Goal: Task Accomplishment & Management: Manage account settings

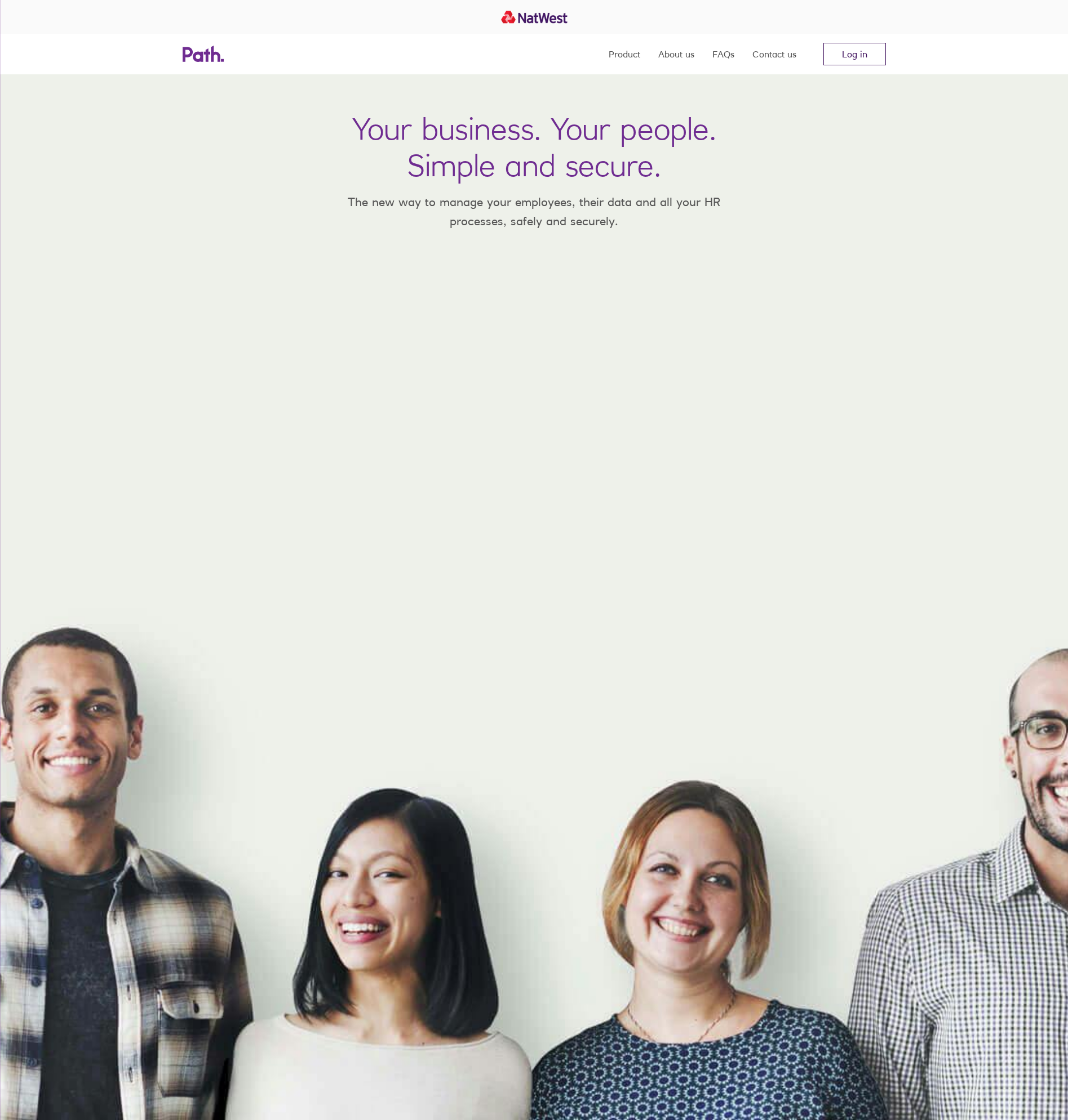
click at [870, 65] on link "Log in" at bounding box center [854, 54] width 63 height 22
click at [844, 49] on link "Log in" at bounding box center [854, 54] width 63 height 22
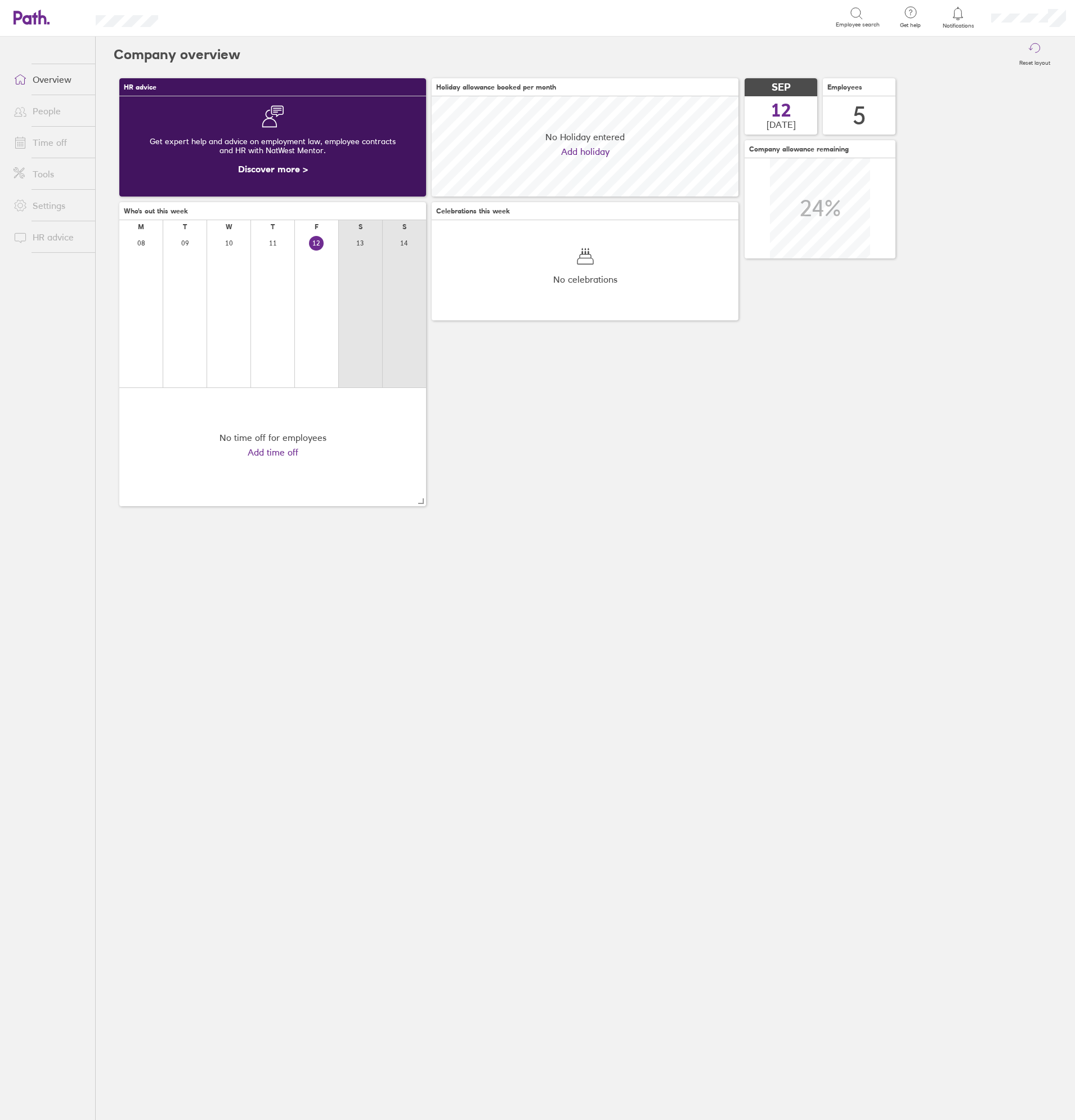
scroll to position [101, 307]
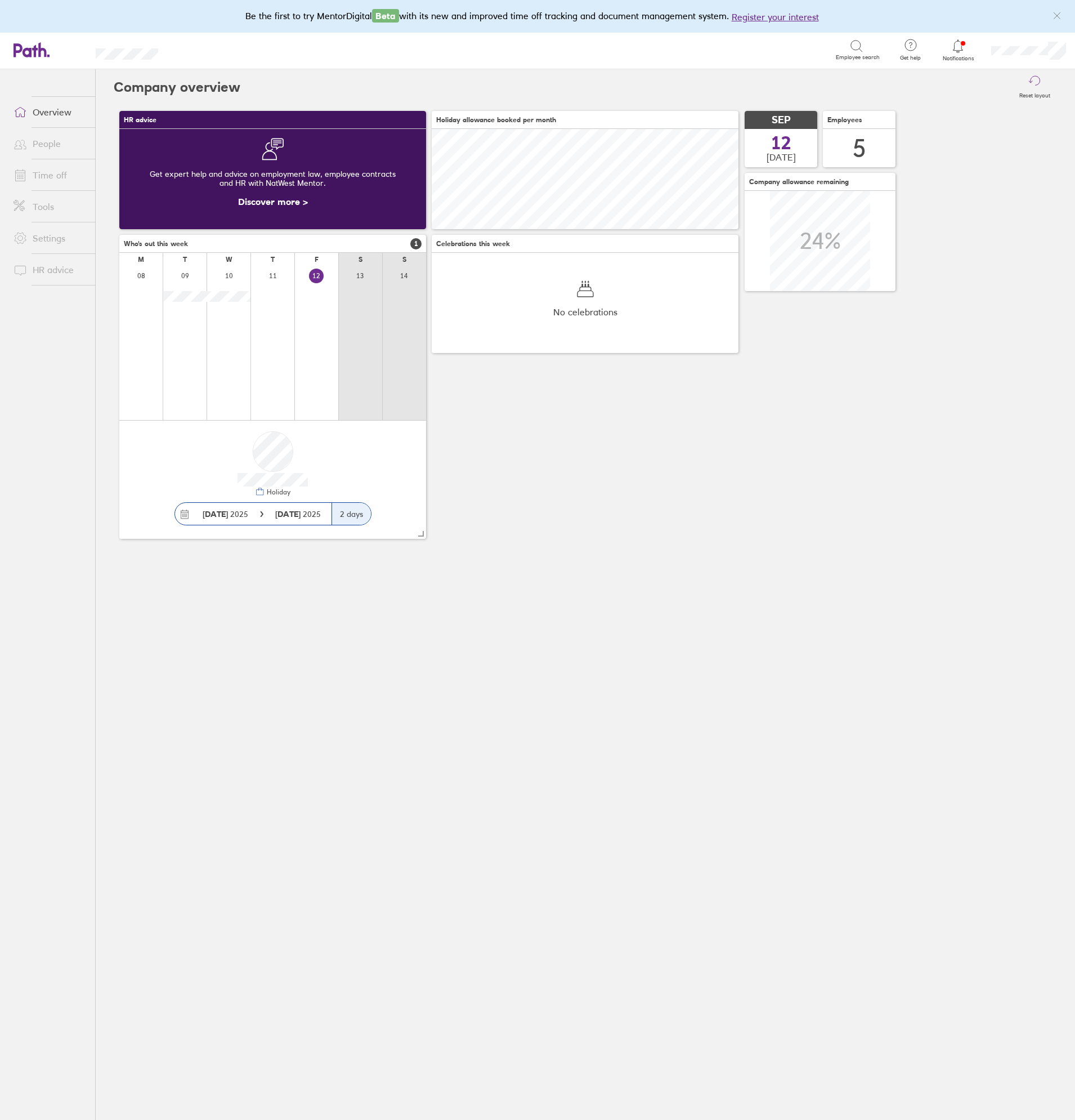
click at [40, 146] on link "People" at bounding box center [50, 143] width 90 height 22
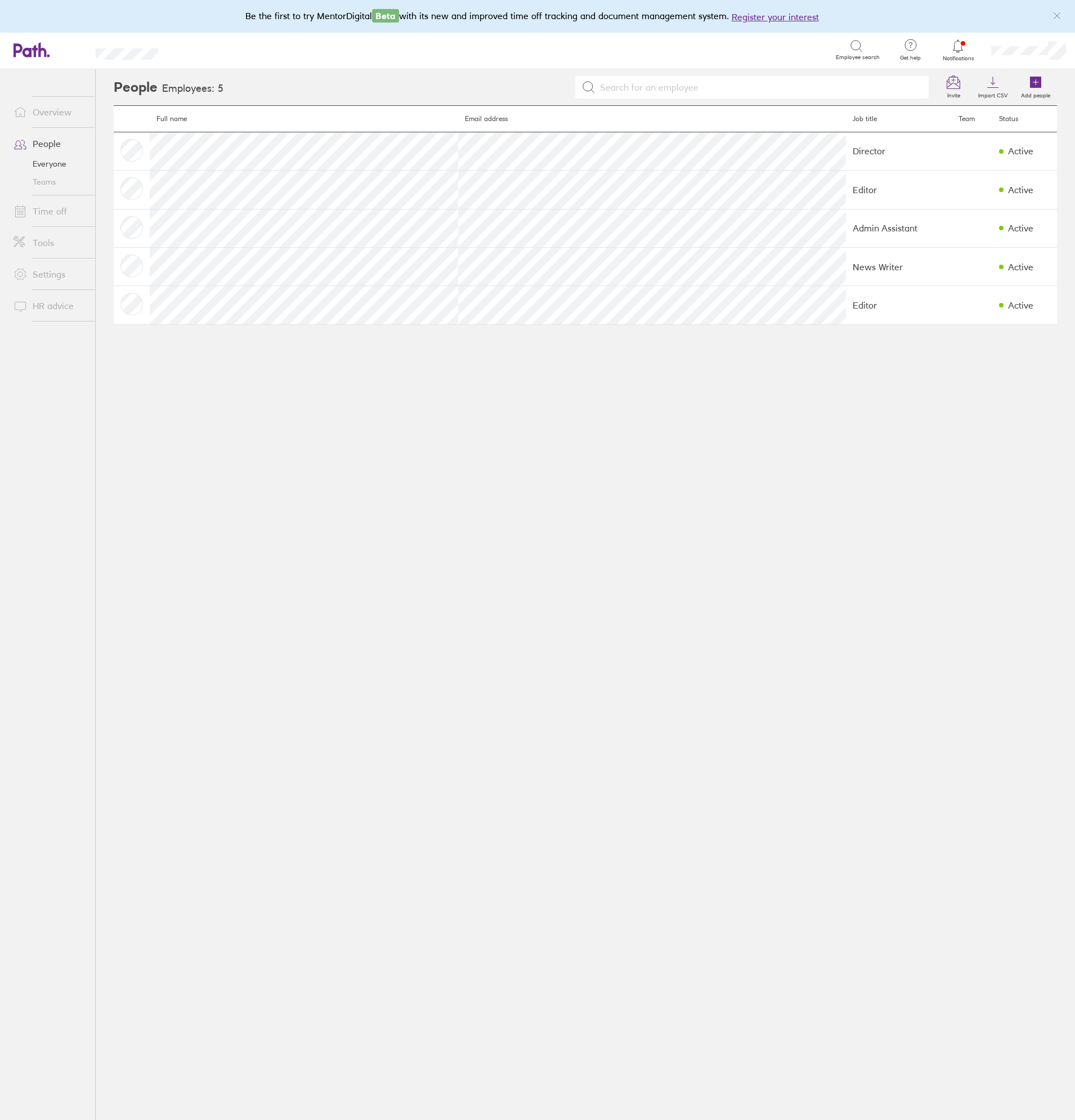
click at [515, 424] on main "Full name Email address Job title Team Status Director Active Editor Active Adm…" at bounding box center [585, 613] width 944 height 1015
drag, startPoint x: 637, startPoint y: 420, endPoint x: 521, endPoint y: 355, distance: 133.0
click at [636, 418] on main "Full name Email address Job title Team Status Director Active Editor Active Adm…" at bounding box center [585, 613] width 944 height 1015
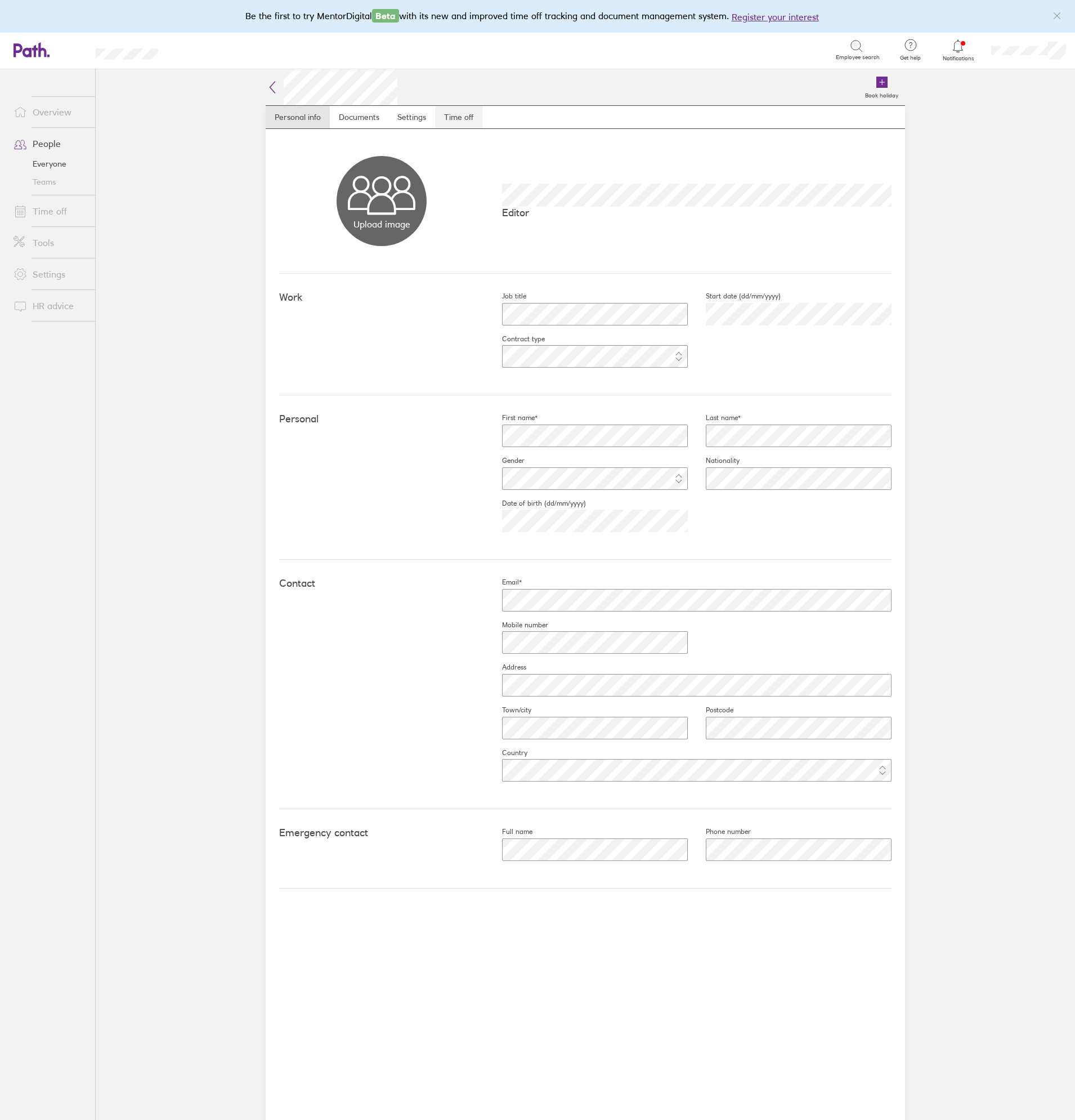
click at [467, 116] on link "Time off" at bounding box center [459, 116] width 47 height 22
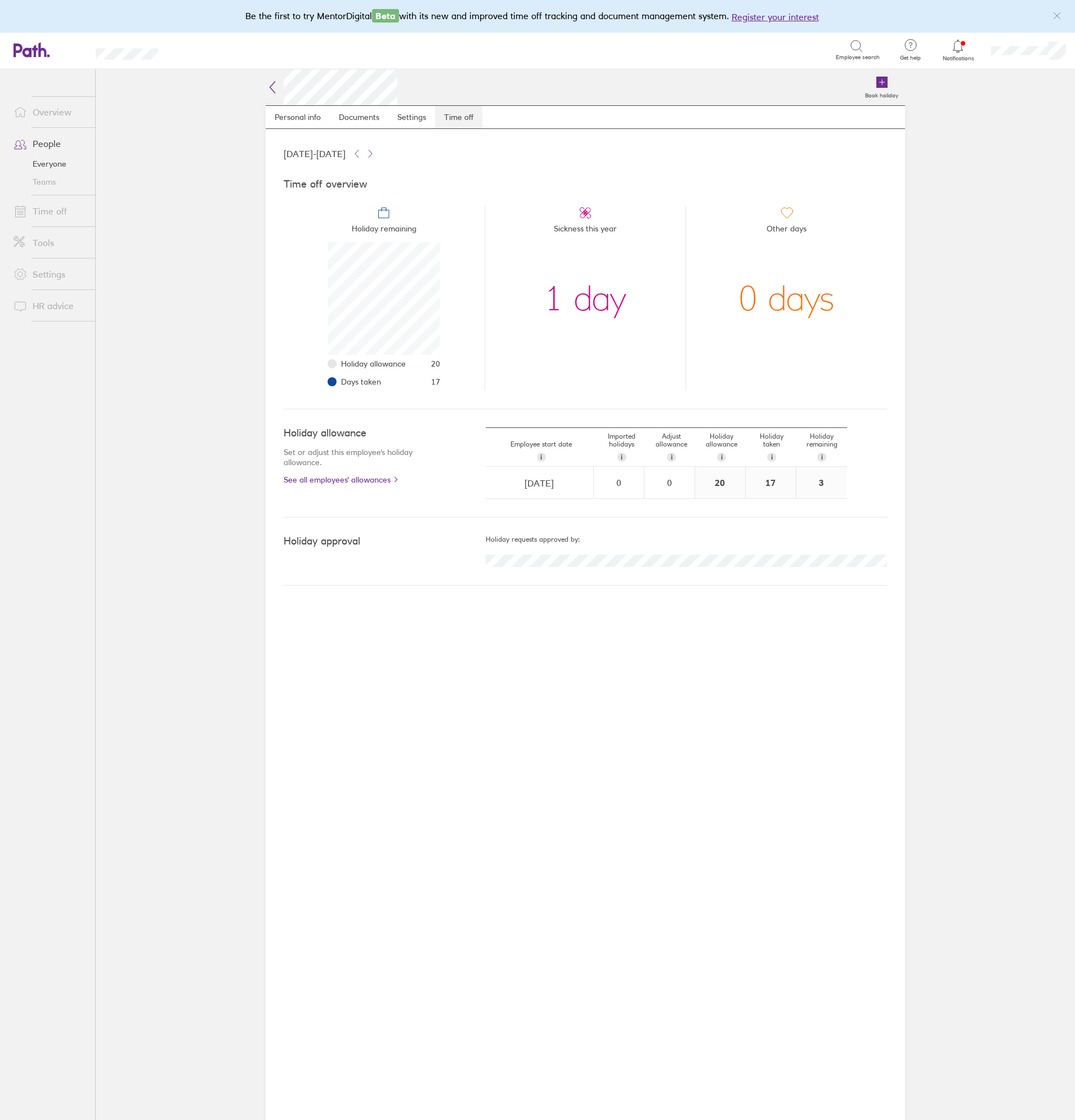
scroll to position [113, 113]
click at [954, 197] on main "Book holiday Personal info Documents Settings Time off 01 Jan 2025 - 31 Dec 202…" at bounding box center [585, 594] width 979 height 1051
click at [959, 204] on main "Book holiday Personal info Documents Settings Time off 01 Jan 2025 - 31 Dec 202…" at bounding box center [585, 594] width 979 height 1051
click at [951, 205] on main "Book holiday Personal info Documents Settings Time off 01 Jan 2025 - 31 Dec 202…" at bounding box center [585, 594] width 979 height 1051
click at [960, 210] on main "Book holiday Personal info Documents Settings Time off 01 Jan 2025 - 31 Dec 202…" at bounding box center [585, 594] width 979 height 1051
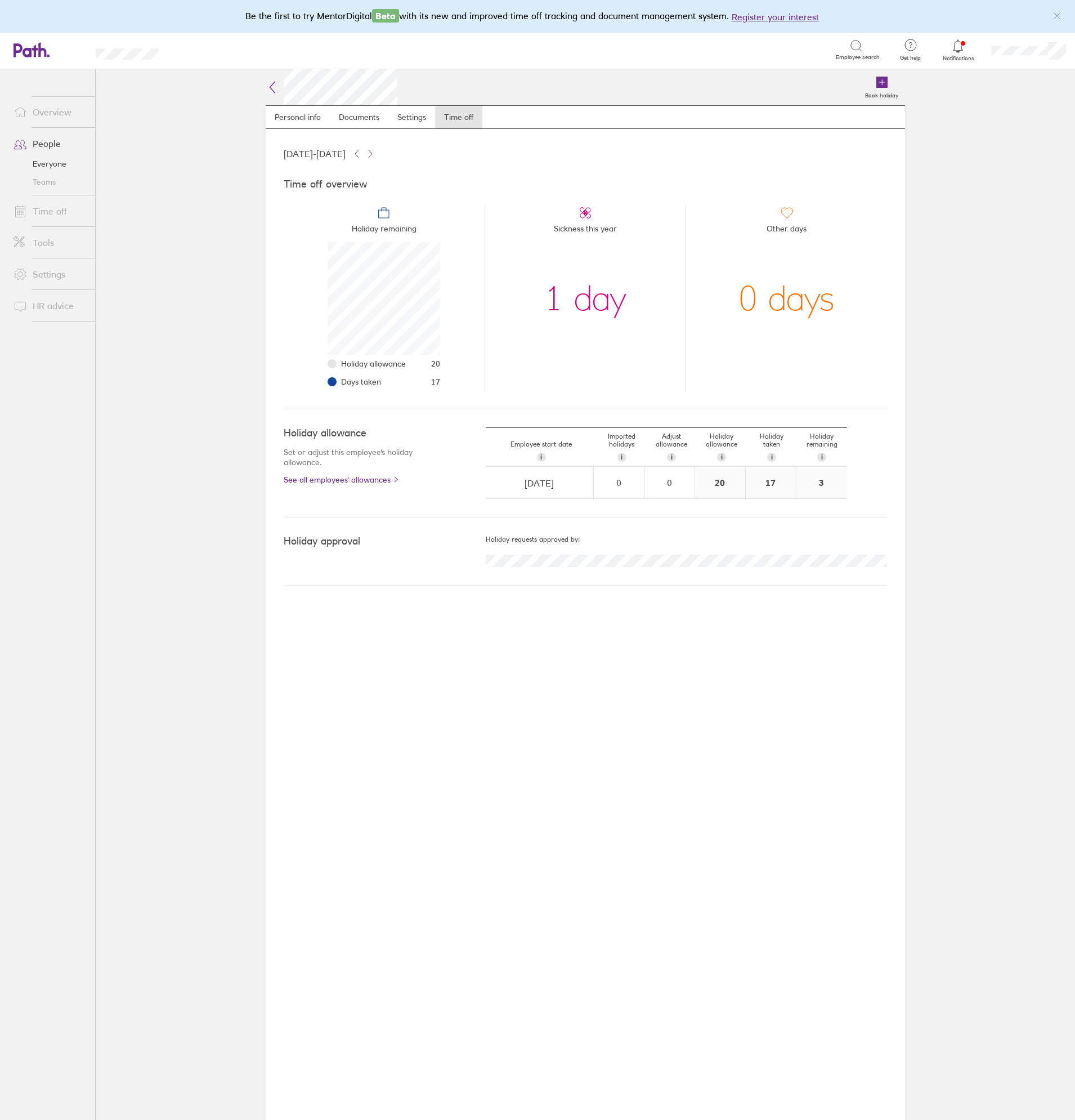
click at [946, 216] on main "Book holiday Personal info Documents Settings Time off 01 Jan 2025 - 31 Dec 202…" at bounding box center [585, 594] width 979 height 1051
click at [959, 223] on main "Book holiday Personal info Documents Settings Time off 01 Jan 2025 - 31 Dec 202…" at bounding box center [585, 594] width 979 height 1051
click at [949, 226] on main "Book holiday Personal info Documents Settings Time off 01 Jan 2025 - 31 Dec 202…" at bounding box center [585, 594] width 979 height 1051
drag, startPoint x: 965, startPoint y: 236, endPoint x: 939, endPoint y: 241, distance: 26.5
click at [964, 236] on main "Book holiday Personal info Documents Settings Time off 01 Jan 2025 - 31 Dec 202…" at bounding box center [585, 594] width 979 height 1051
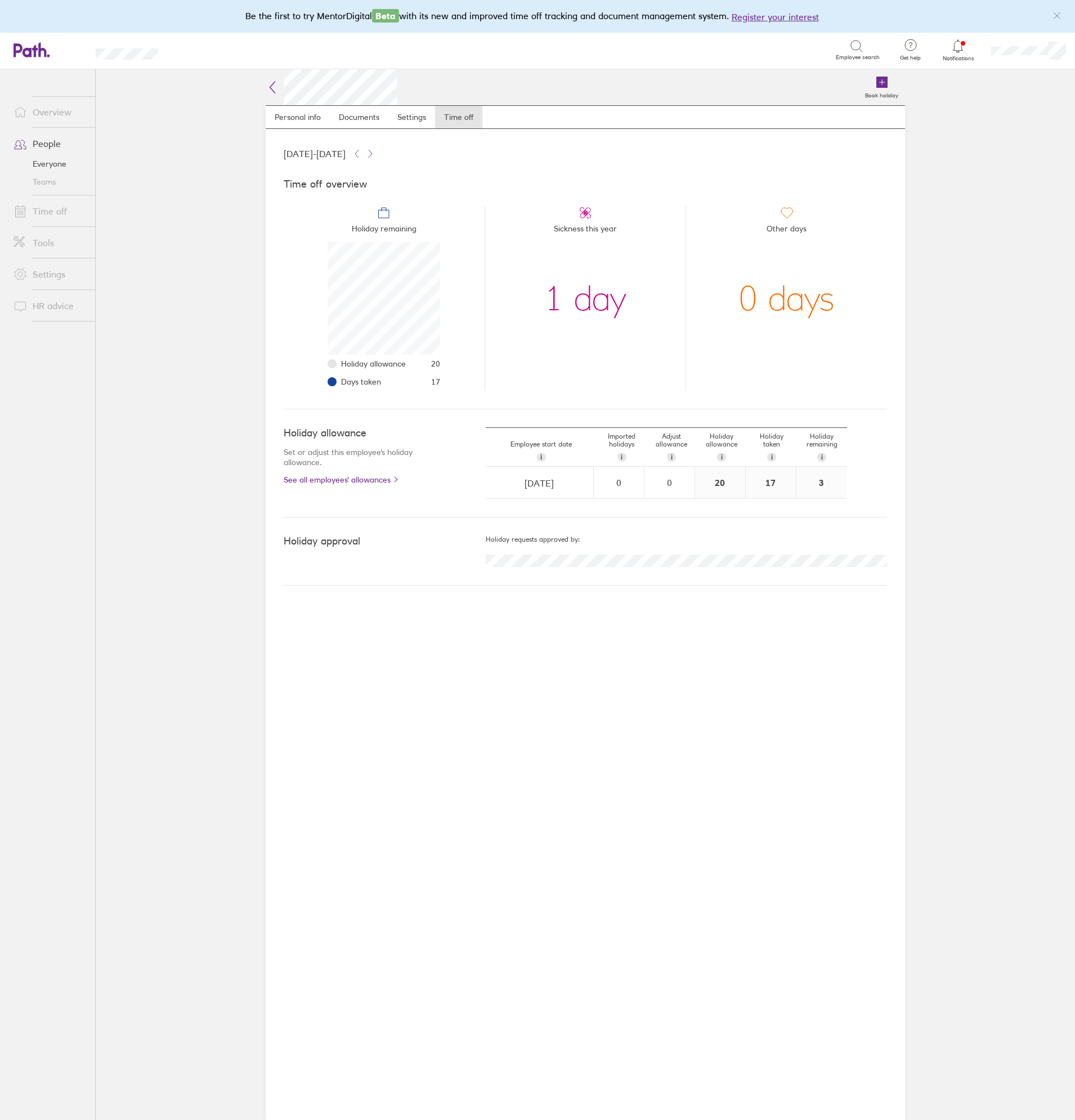
click at [939, 241] on main "Book holiday Personal info Documents Settings Time off 01 Jan 2025 - 31 Dec 202…" at bounding box center [585, 594] width 979 height 1051
drag, startPoint x: 954, startPoint y: 249, endPoint x: 931, endPoint y: 254, distance: 23.5
click at [954, 249] on main "Book holiday Personal info Documents Settings Time off 01 Jan 2025 - 31 Dec 202…" at bounding box center [585, 594] width 979 height 1051
click at [931, 254] on main "Book holiday Personal info Documents Settings Time off 01 Jan 2025 - 31 Dec 202…" at bounding box center [585, 594] width 979 height 1051
click at [954, 262] on main "Book holiday Personal info Documents Settings Time off 01 Jan 2025 - 31 Dec 202…" at bounding box center [585, 594] width 979 height 1051
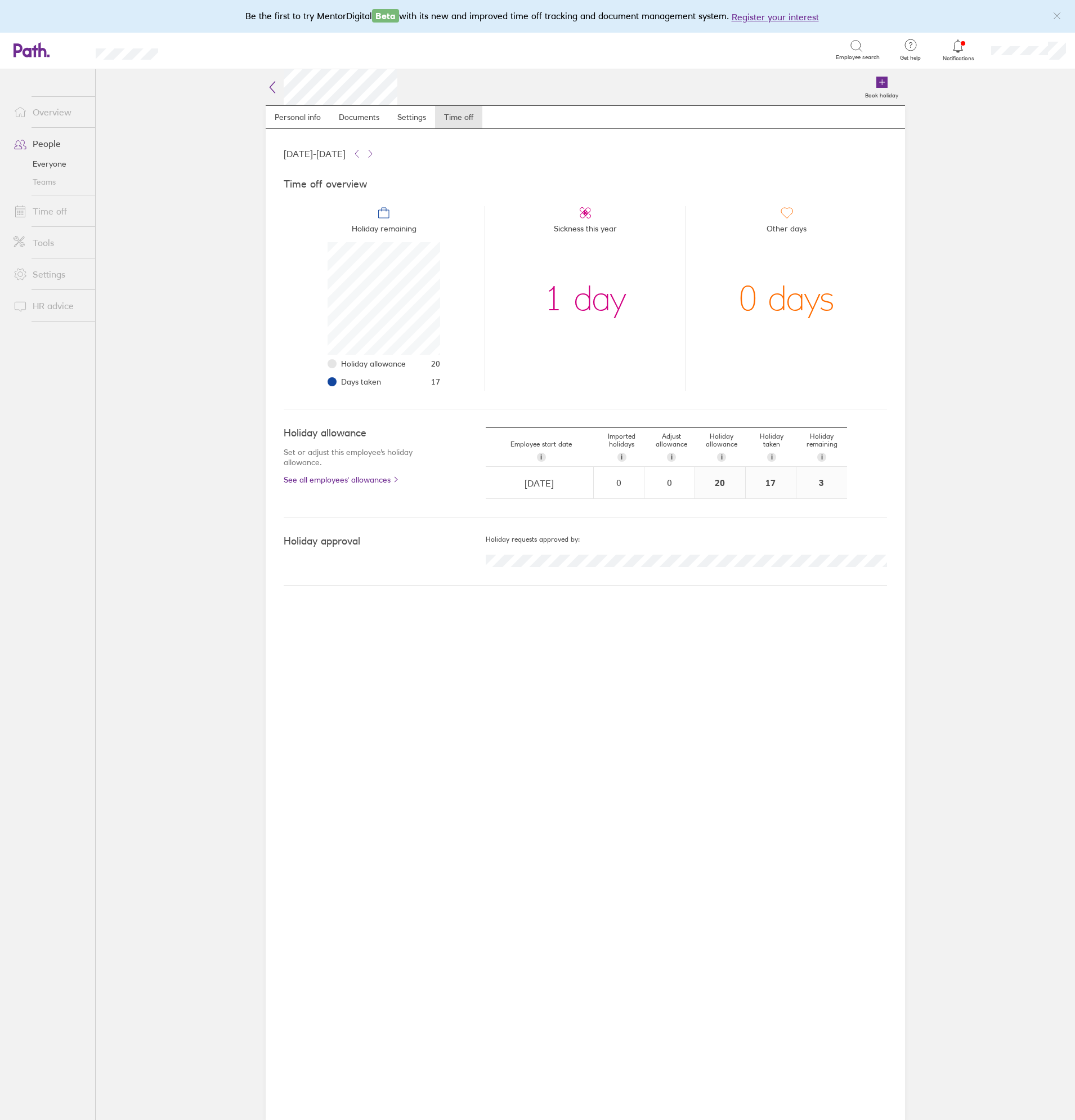
drag, startPoint x: 969, startPoint y: 282, endPoint x: 949, endPoint y: 285, distance: 20.2
click at [968, 282] on main "Book holiday Personal info Documents Settings Time off 01 Jan 2025 - 31 Dec 202…" at bounding box center [585, 594] width 979 height 1051
click at [948, 285] on main "Book holiday Personal info Documents Settings Time off 01 Jan 2025 - 31 Dec 202…" at bounding box center [585, 594] width 979 height 1051
click at [965, 292] on main "Book holiday Personal info Documents Settings Time off 01 Jan 2025 - 31 Dec 202…" at bounding box center [585, 594] width 979 height 1051
click at [944, 292] on main "Book holiday Personal info Documents Settings Time off 01 Jan 2025 - 31 Dec 202…" at bounding box center [585, 594] width 979 height 1051
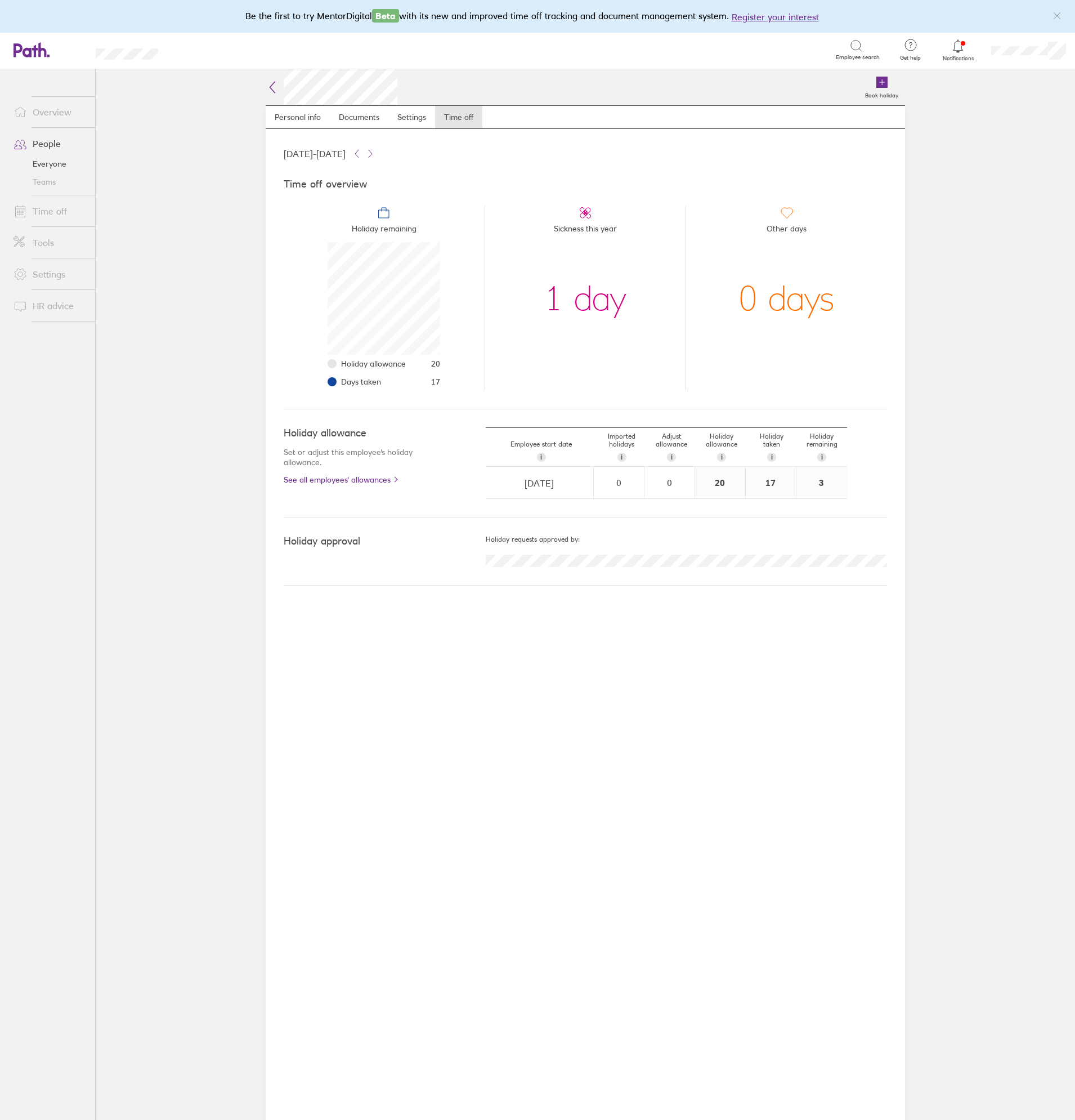
click at [962, 304] on main "Book holiday Personal info Documents Settings Time off 01 Jan 2025 - 31 Dec 202…" at bounding box center [585, 594] width 979 height 1051
click at [921, 315] on div "Book holiday Personal info Documents Settings Time off 01 Jan 2025 - 31 Dec 202…" at bounding box center [585, 594] width 676 height 1051
click at [1008, 371] on main "Book holiday Personal info Documents Settings Time off 01 Jan 2025 - 31 Dec 202…" at bounding box center [585, 594] width 979 height 1051
drag, startPoint x: 1030, startPoint y: 379, endPoint x: 945, endPoint y: 399, distance: 87.3
click at [1027, 381] on main "Book holiday Personal info Documents Settings Time off 01 Jan 2025 - 31 Dec 202…" at bounding box center [585, 594] width 979 height 1051
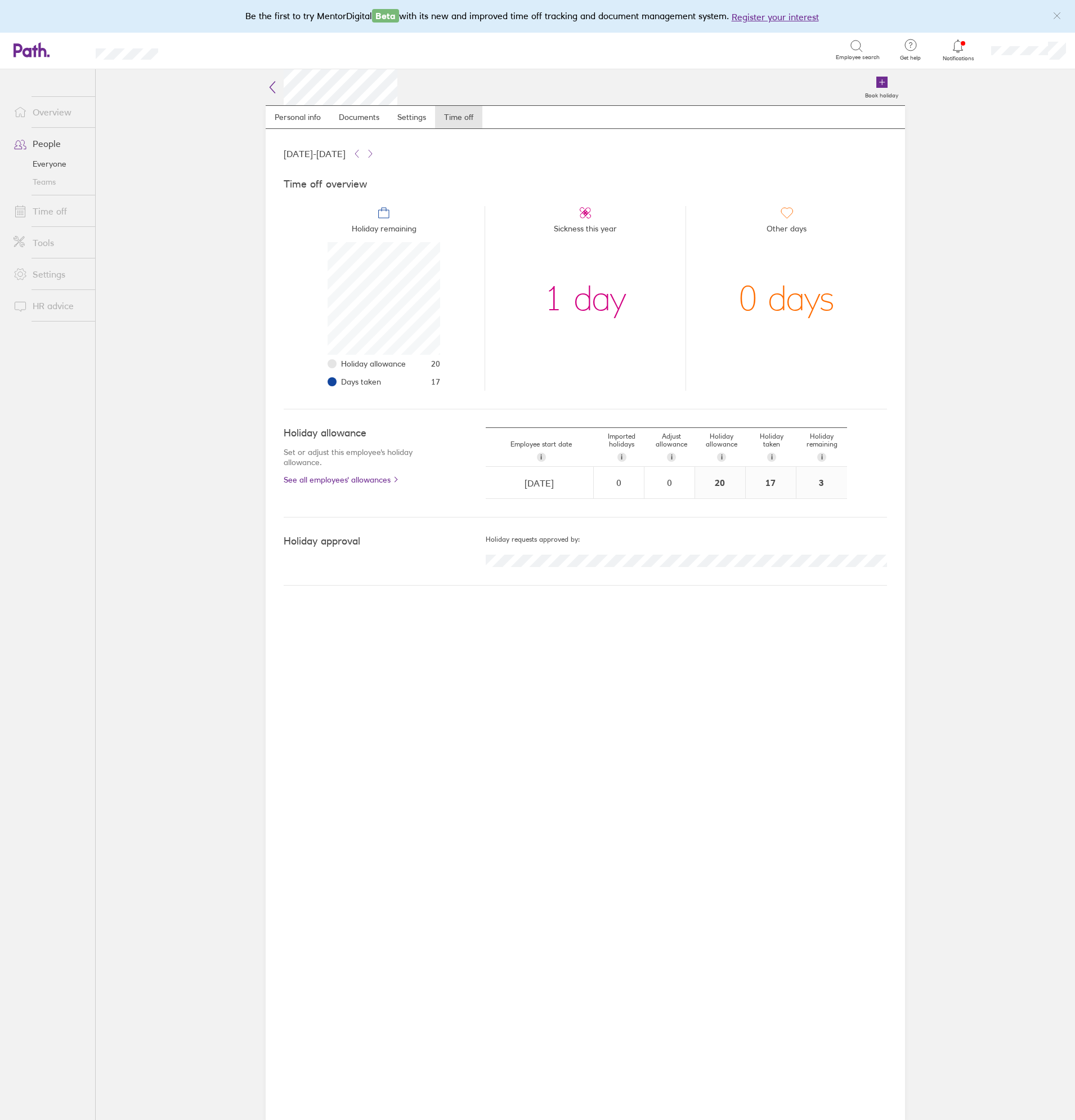
click at [945, 399] on main "Book holiday Personal info Documents Settings Time off 01 Jan 2025 - 31 Dec 202…" at bounding box center [585, 594] width 979 height 1051
click at [158, 238] on main "Book holiday Personal info Documents Settings Time off 01 Jan 2025 - 31 Dec 202…" at bounding box center [585, 594] width 979 height 1051
drag, startPoint x: 177, startPoint y: 247, endPoint x: 167, endPoint y: 251, distance: 10.8
click at [174, 249] on main "Book holiday Personal info Documents Settings Time off 01 Jan 2025 - 31 Dec 202…" at bounding box center [585, 594] width 979 height 1051
click at [166, 252] on main "Book holiday Personal info Documents Settings Time off 01 Jan 2025 - 31 Dec 202…" at bounding box center [585, 594] width 979 height 1051
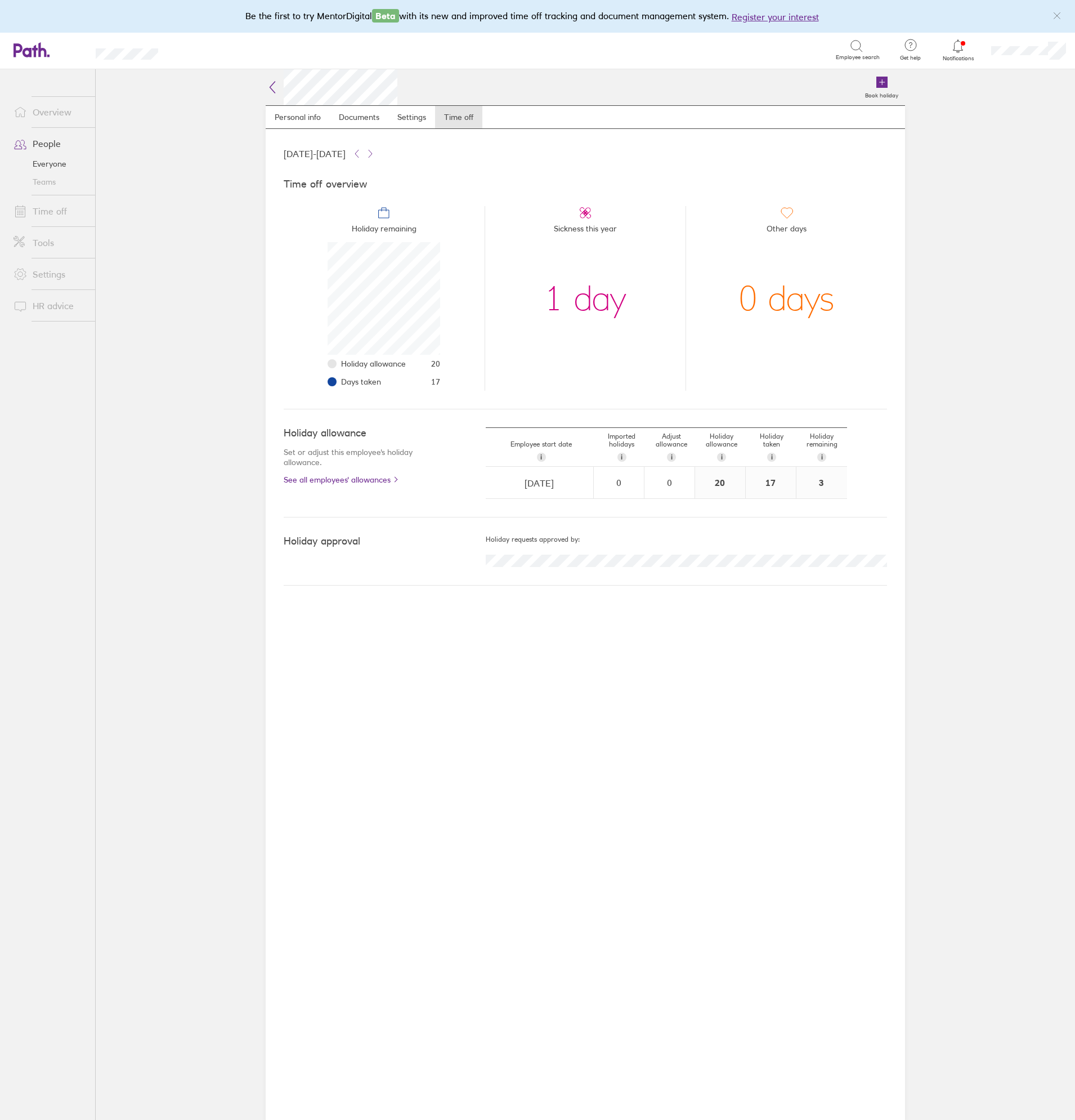
drag, startPoint x: 197, startPoint y: 272, endPoint x: 141, endPoint y: 290, distance: 58.8
click at [192, 274] on main "Book holiday Personal info Documents Settings Time off 01 Jan 2025 - 31 Dec 202…" at bounding box center [585, 594] width 979 height 1051
drag, startPoint x: 141, startPoint y: 290, endPoint x: 169, endPoint y: 298, distance: 29.1
click at [141, 290] on main "Book holiday Personal info Documents Settings Time off 01 Jan 2025 - 31 Dec 202…" at bounding box center [585, 594] width 979 height 1051
click at [169, 298] on main "Book holiday Personal info Documents Settings Time off 01 Jan 2025 - 31 Dec 202…" at bounding box center [585, 594] width 979 height 1051
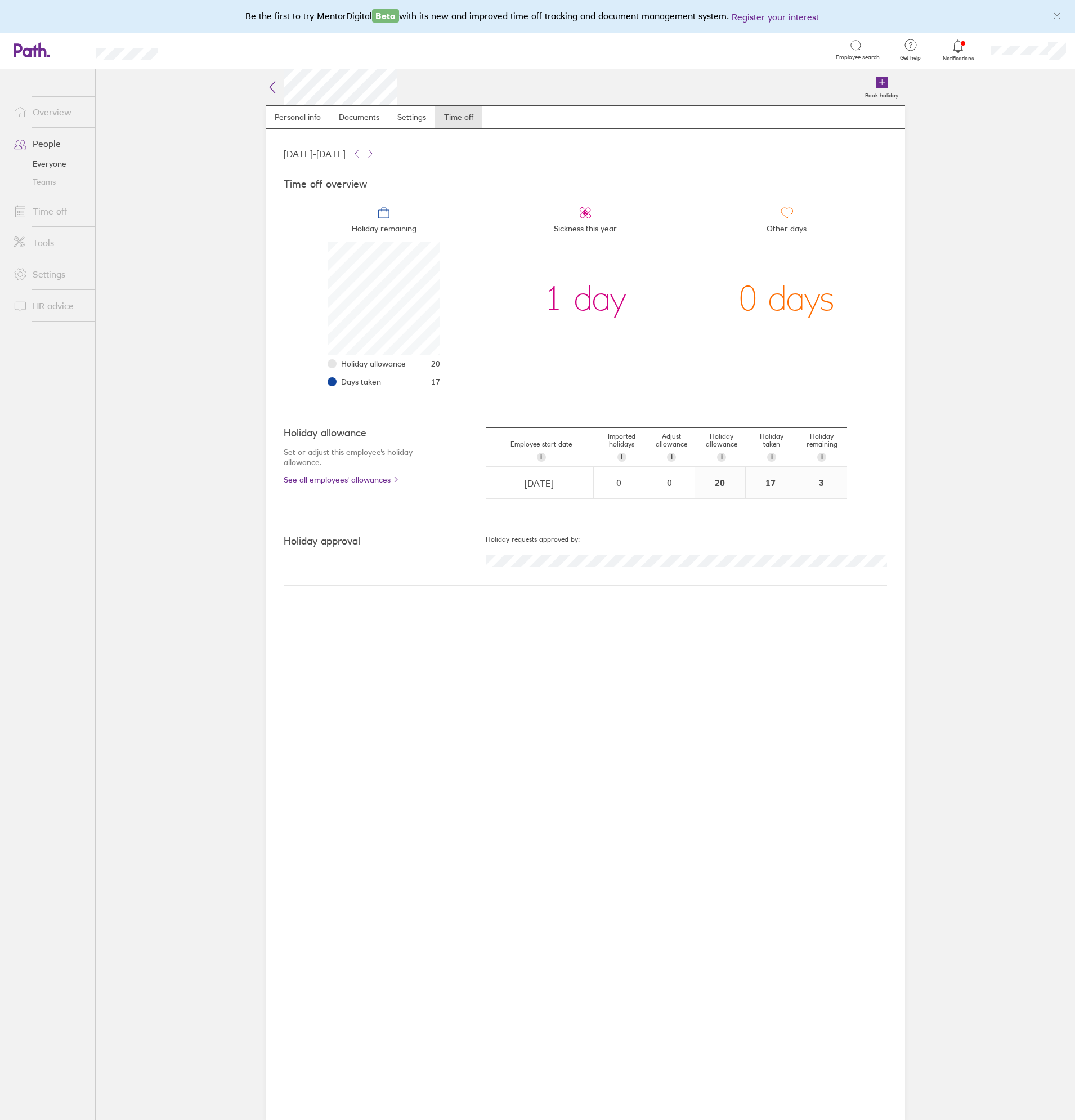
click at [134, 302] on main "Book holiday Personal info Documents Settings Time off 01 Jan 2025 - 31 Dec 202…" at bounding box center [585, 594] width 979 height 1051
drag, startPoint x: 171, startPoint y: 311, endPoint x: 131, endPoint y: 312, distance: 40.0
click at [165, 313] on main "Book holiday Personal info Documents Settings Time off 01 Jan 2025 - 31 Dec 202…" at bounding box center [585, 594] width 979 height 1051
click at [131, 312] on main "Book holiday Personal info Documents Settings Time off 01 Jan 2025 - 31 Dec 202…" at bounding box center [585, 594] width 979 height 1051
click at [171, 312] on main "Book holiday Personal info Documents Settings Time off 01 Jan 2025 - 31 Dec 202…" at bounding box center [585, 594] width 979 height 1051
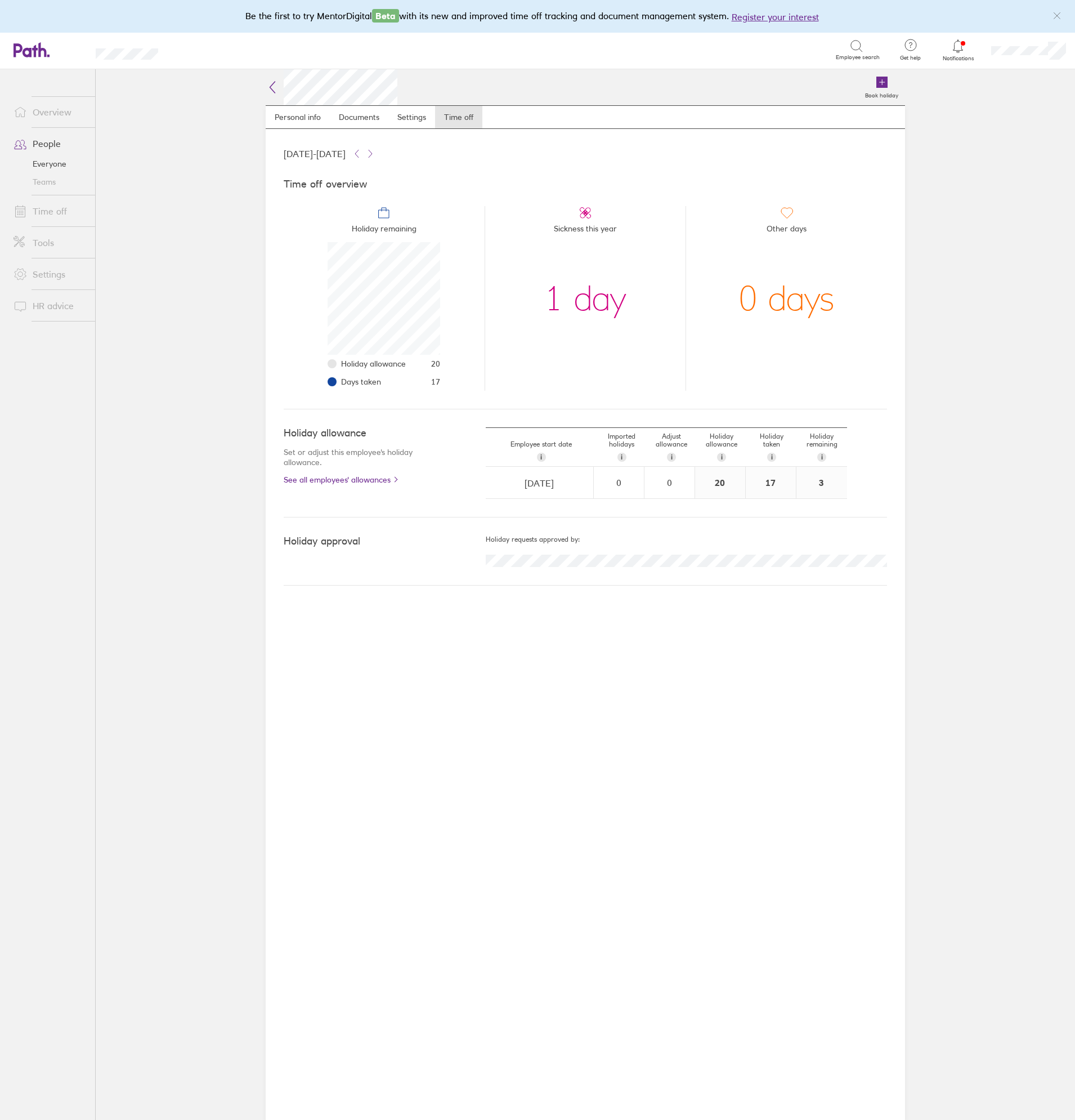
click at [168, 316] on main "Book holiday Personal info Documents Settings Time off 01 Jan 2025 - 31 Dec 202…" at bounding box center [585, 594] width 979 height 1051
click at [67, 203] on link "Time off" at bounding box center [50, 210] width 90 height 22
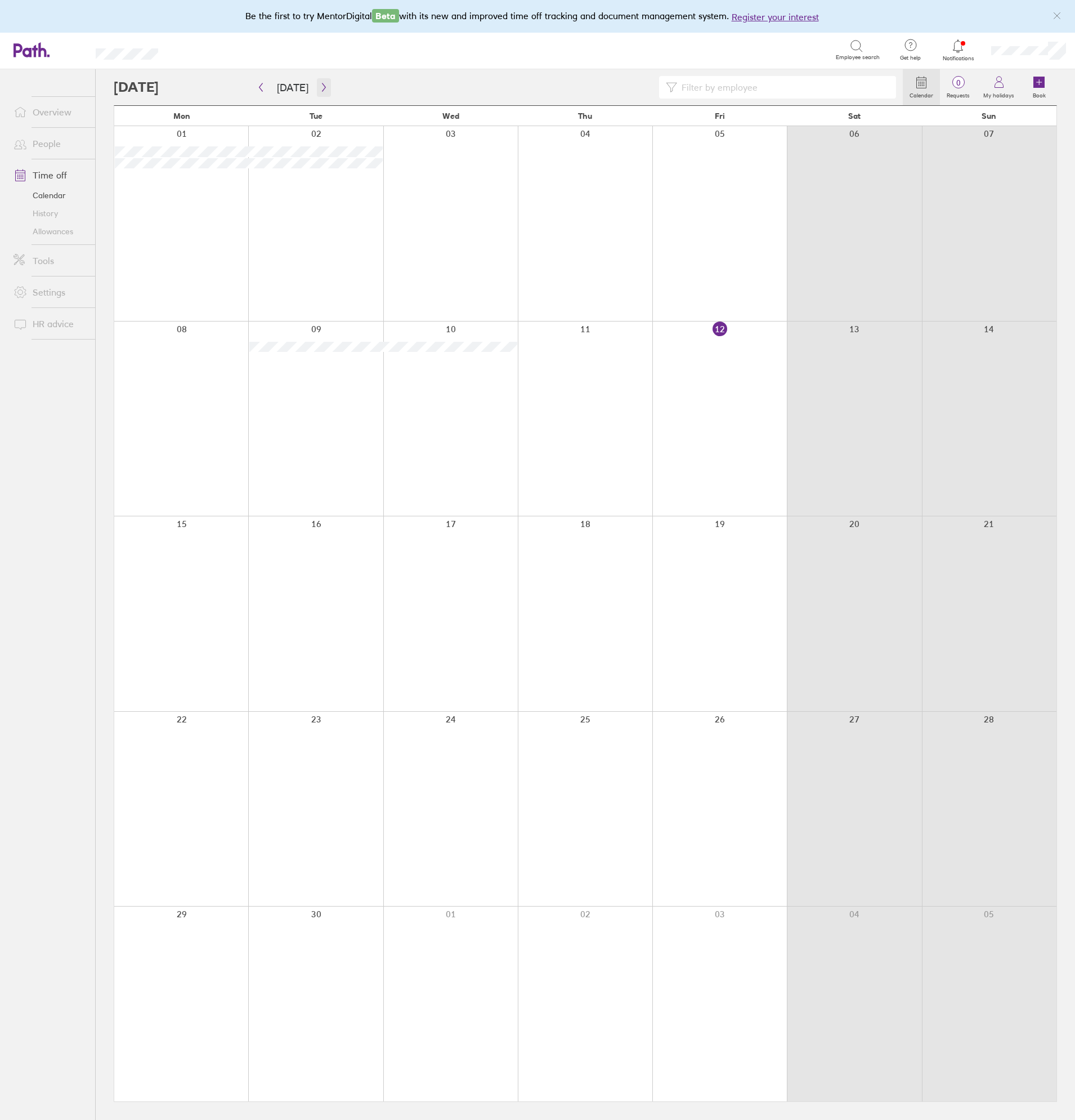
click at [321, 85] on icon "button" at bounding box center [324, 87] width 9 height 9
click at [322, 88] on icon "button" at bounding box center [324, 87] width 9 height 9
click at [322, 88] on icon "button" at bounding box center [323, 88] width 4 height 9
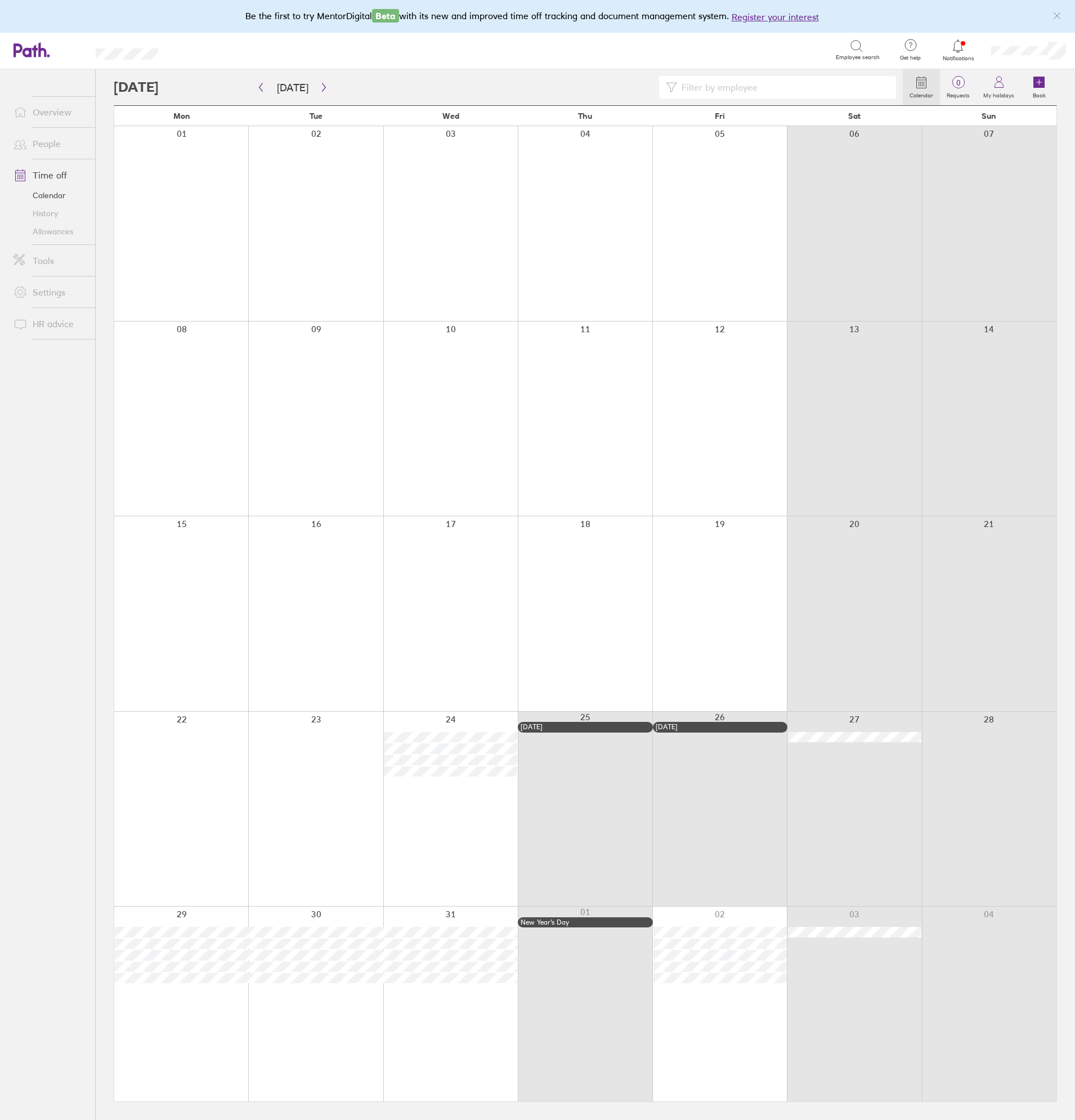
click at [59, 228] on link "Allowances" at bounding box center [50, 231] width 90 height 18
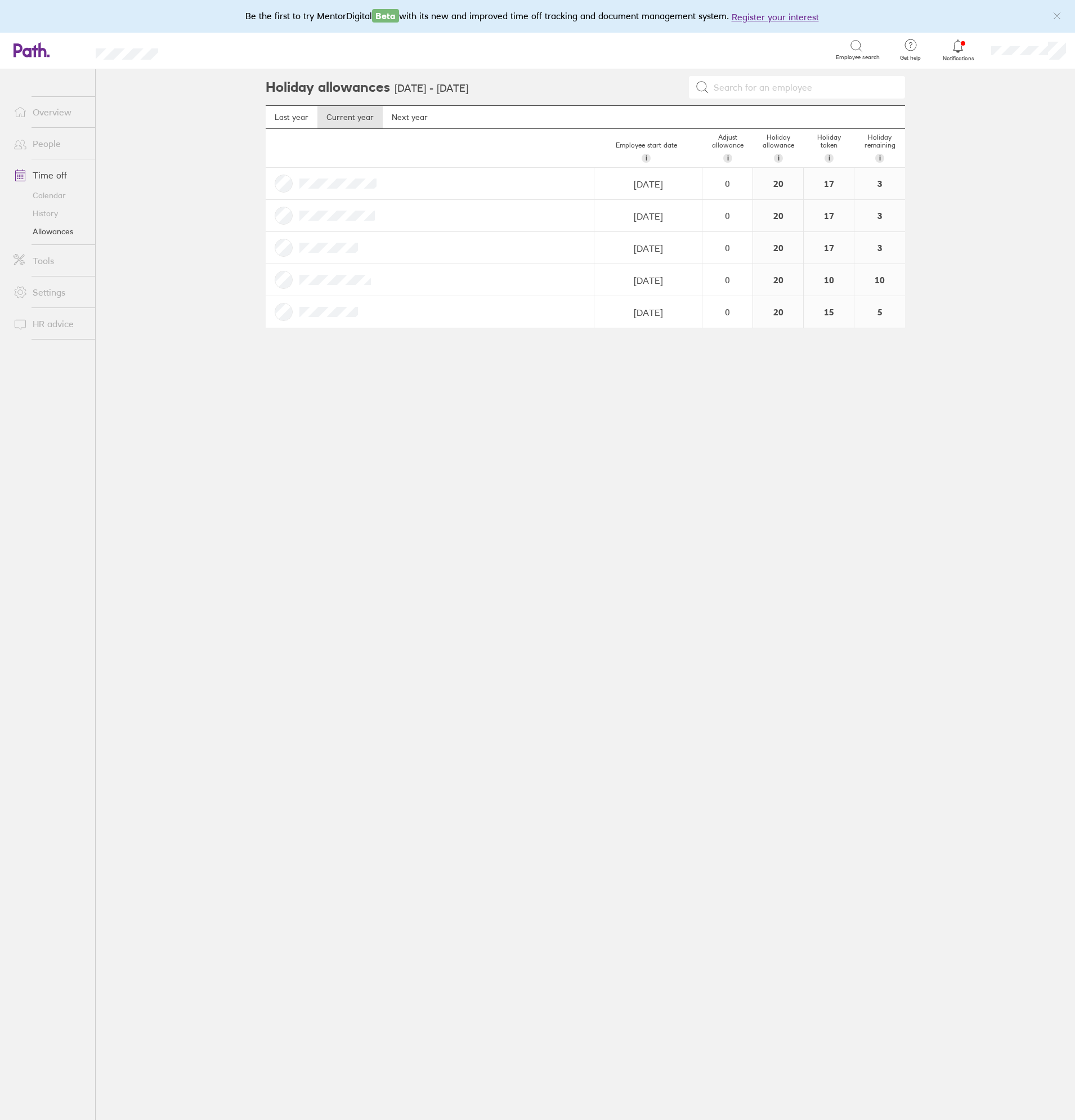
click at [501, 446] on div "Holiday allowances 1 Jan 2025 - 31 Dec 2025 Last year Current year Next year Em…" at bounding box center [585, 594] width 676 height 1051
click at [387, 448] on div "Holiday allowances 1 Jan 2025 - 31 Dec 2025 Last year Current year Next year Em…" at bounding box center [585, 594] width 676 height 1051
click at [544, 453] on div "Holiday allowances 1 Jan 2025 - 31 Dec 2025 Last year Current year Next year Em…" at bounding box center [585, 594] width 676 height 1051
drag, startPoint x: 437, startPoint y: 463, endPoint x: 580, endPoint y: 471, distance: 143.2
click at [444, 464] on div "Holiday allowances 1 Jan 2025 - 31 Dec 2025 Last year Current year Next year Em…" at bounding box center [585, 594] width 676 height 1051
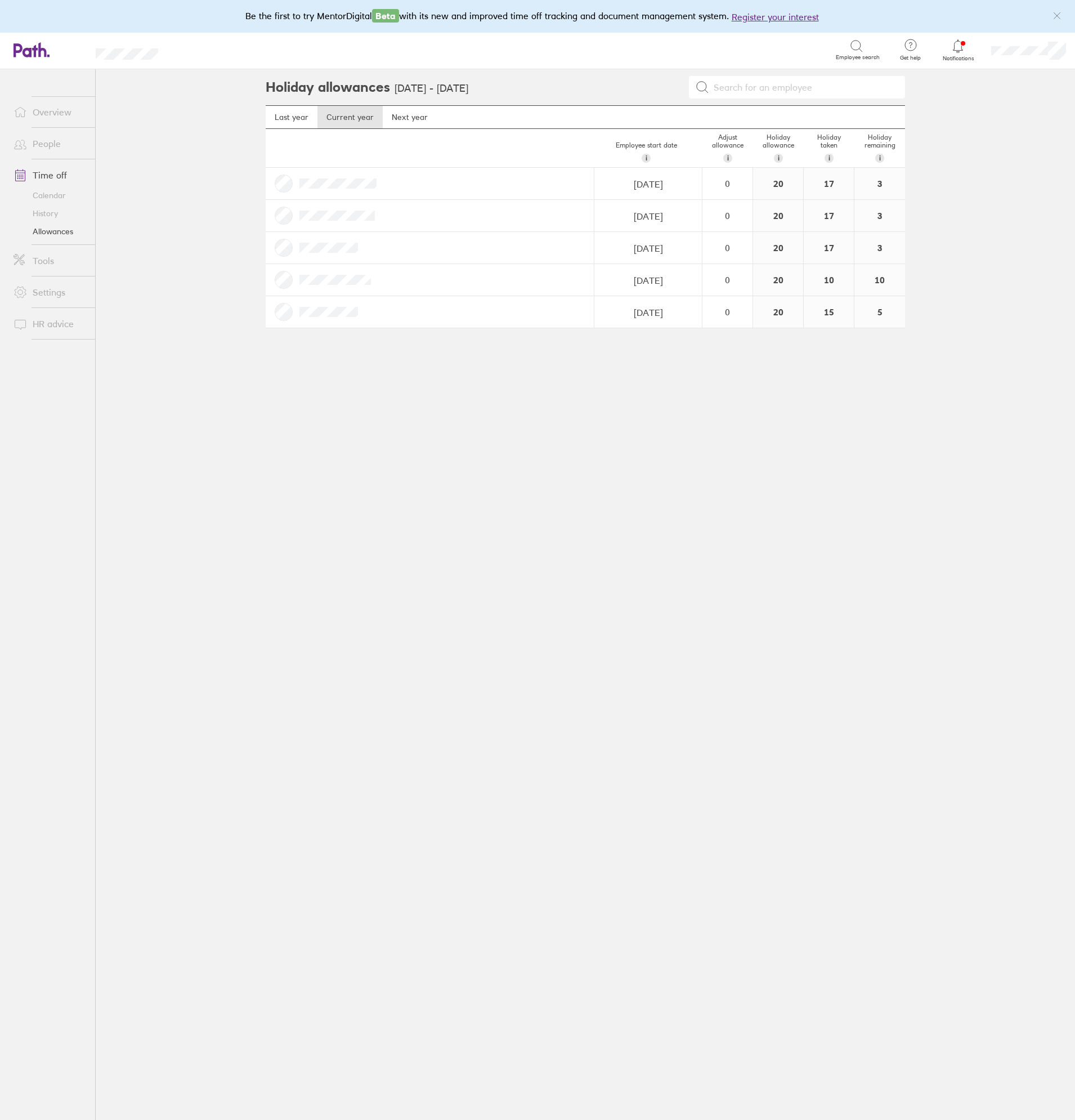
click at [580, 471] on div "Holiday allowances 1 Jan 2025 - 31 Dec 2025 Last year Current year Next year Em…" at bounding box center [585, 594] width 676 height 1051
click at [439, 469] on div "Holiday allowances 1 Jan 2025 - 31 Dec 2025 Last year Current year Next year Em…" at bounding box center [585, 594] width 676 height 1051
click at [406, 114] on link "Next year" at bounding box center [409, 116] width 54 height 22
click at [350, 119] on link "Current year" at bounding box center [350, 116] width 65 height 22
click at [789, 476] on div "Holiday allowances 1 Jan 2025 - 31 Dec 2025 Last year Current year Next year Em…" at bounding box center [585, 594] width 676 height 1051
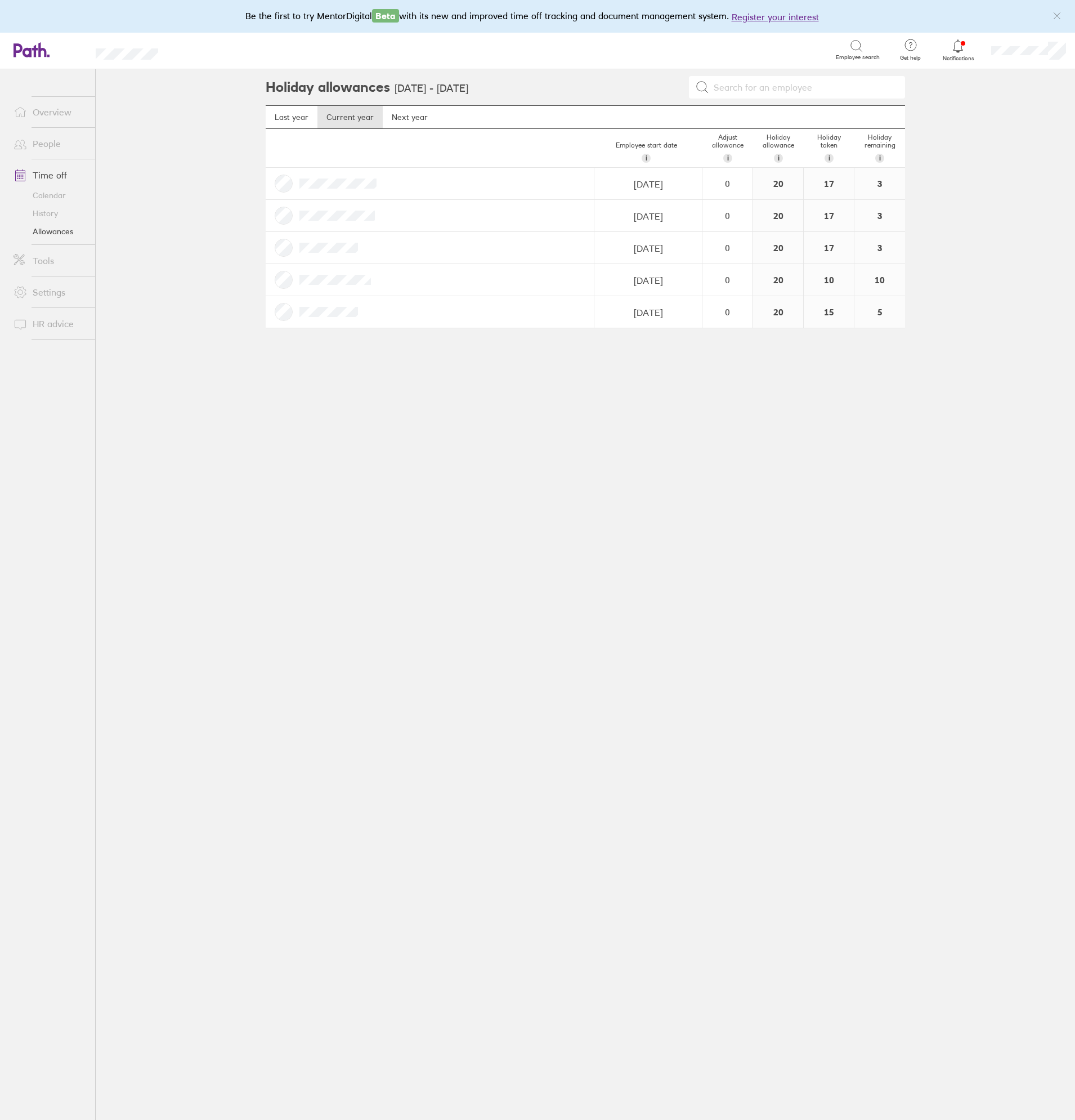
drag, startPoint x: 877, startPoint y: 502, endPoint x: 723, endPoint y: 473, distance: 156.7
click at [875, 502] on div "Holiday allowances 1 Jan 2025 - 31 Dec 2025 Last year Current year Next year Em…" at bounding box center [585, 594] width 676 height 1051
click at [722, 473] on div "Holiday allowances 1 Jan 2025 - 31 Dec 2025 Last year Current year Next year Em…" at bounding box center [585, 594] width 676 height 1051
click at [778, 478] on div "Holiday allowances 1 Jan 2025 - 31 Dec 2025 Last year Current year Next year Em…" at bounding box center [585, 594] width 676 height 1051
click at [848, 491] on div "Holiday allowances 1 Jan 2025 - 31 Dec 2025 Last year Current year Next year Em…" at bounding box center [585, 594] width 676 height 1051
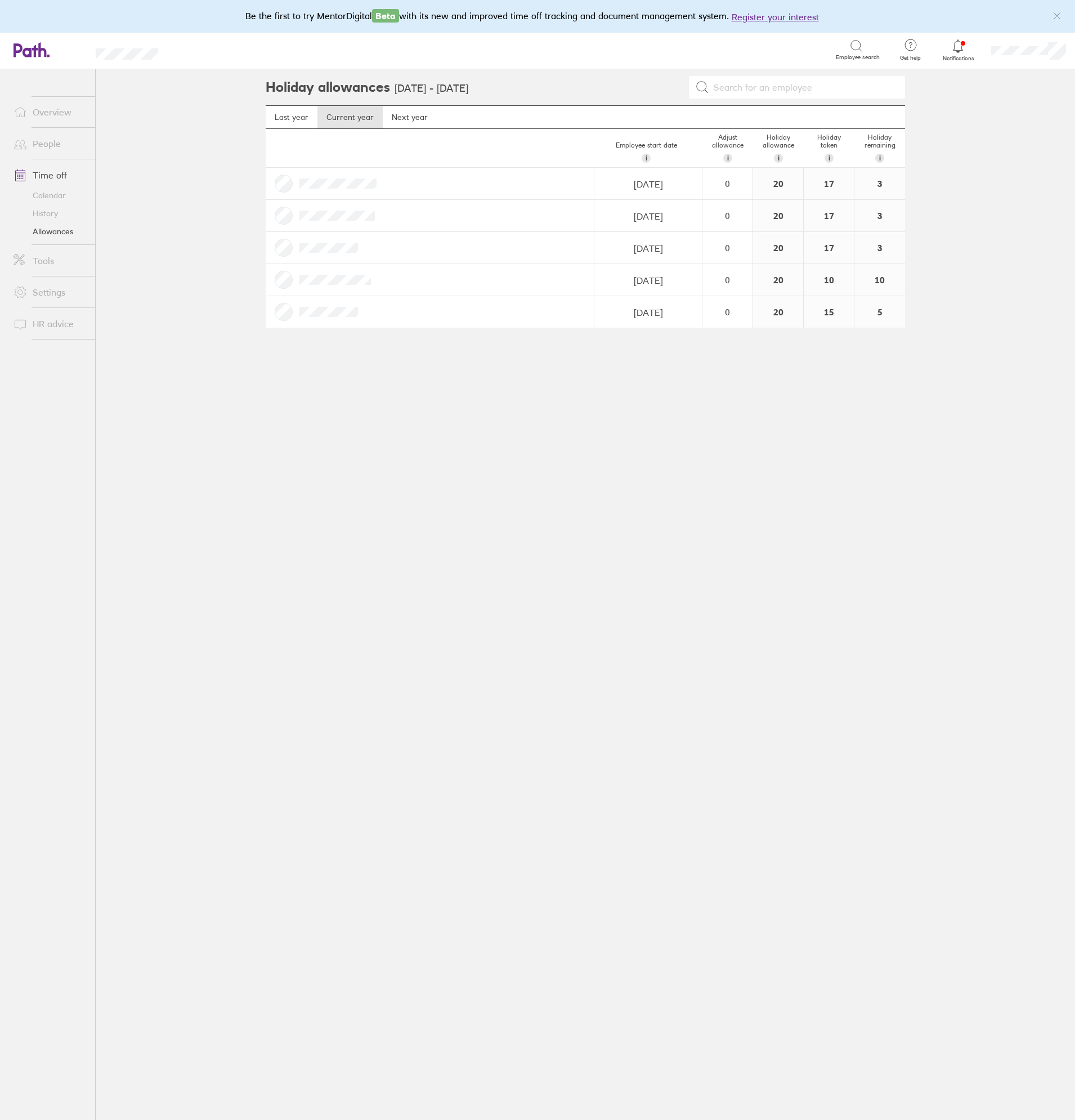
click at [791, 488] on div "Holiday allowances 1 Jan 2025 - 31 Dec 2025 Last year Current year Next year Em…" at bounding box center [585, 594] width 676 height 1051
click at [840, 499] on div "Holiday allowances 1 Jan 2025 - 31 Dec 2025 Last year Current year Next year Em…" at bounding box center [585, 594] width 676 height 1051
click at [751, 487] on div "Holiday allowances 1 Jan 2025 - 31 Dec 2025 Last year Current year Next year Em…" at bounding box center [585, 594] width 676 height 1051
click at [814, 494] on div "Holiday allowances 1 Jan 2025 - 31 Dec 2025 Last year Current year Next year Em…" at bounding box center [585, 594] width 676 height 1051
click at [857, 499] on div "Holiday allowances 1 Jan 2025 - 31 Dec 2025 Last year Current year Next year Em…" at bounding box center [585, 594] width 676 height 1051
